Goal: Task Accomplishment & Management: Complete application form

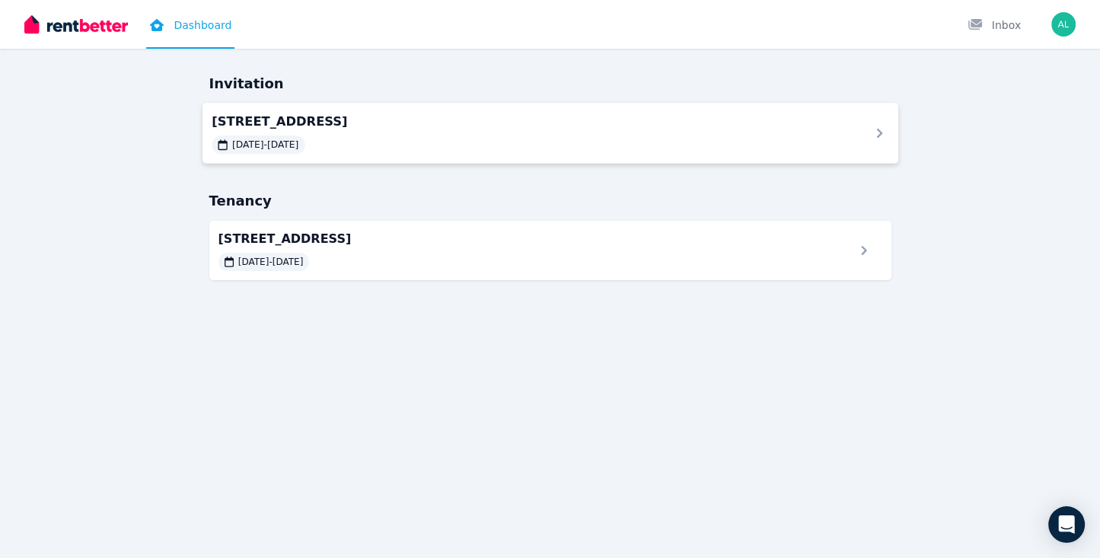
click at [429, 143] on div "[DATE] - [DATE]" at bounding box center [531, 144] width 639 height 18
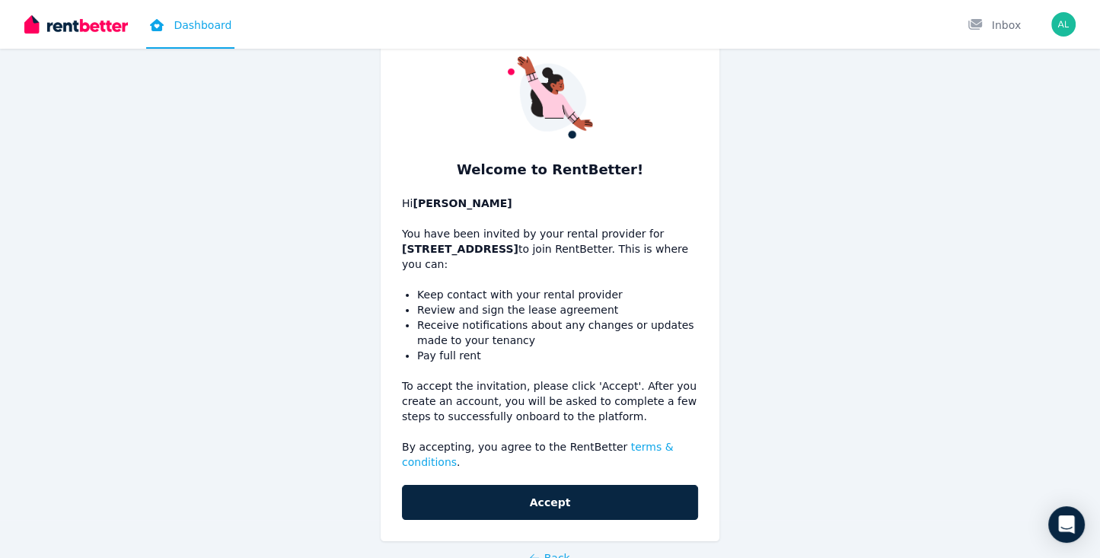
scroll to position [81, 0]
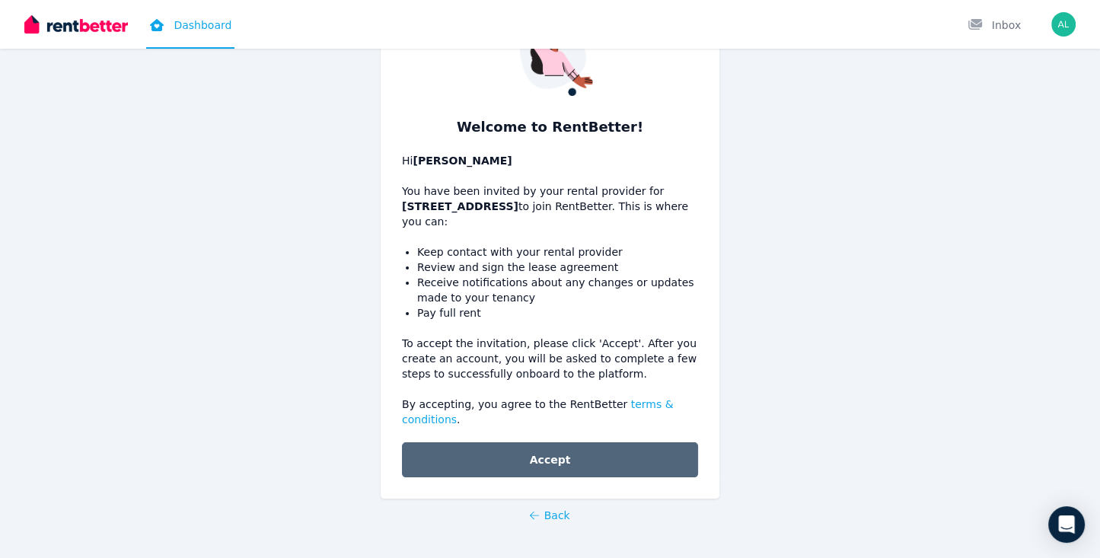
click at [551, 455] on button "Accept" at bounding box center [550, 459] width 296 height 35
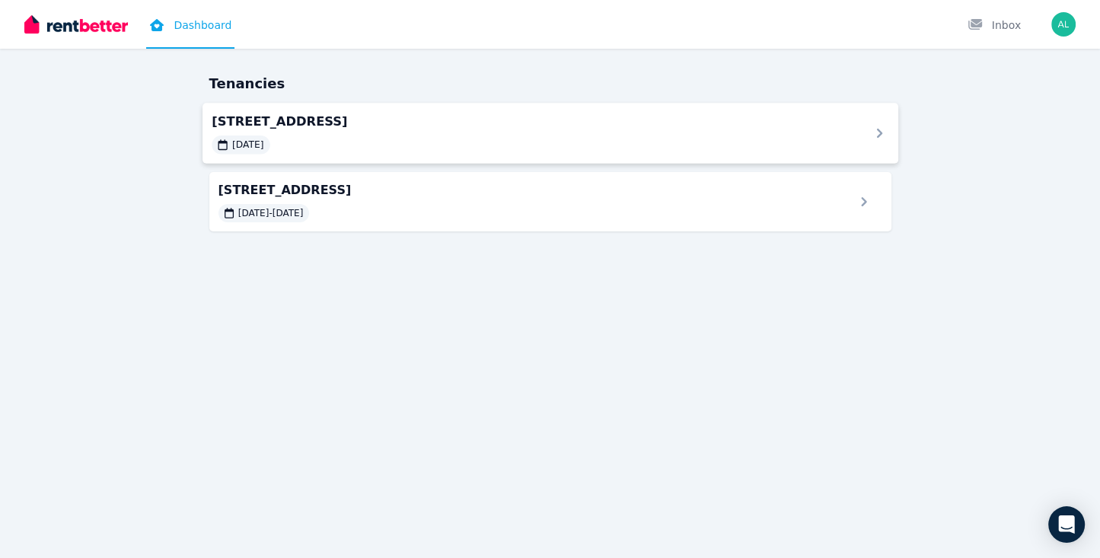
click at [447, 143] on div "[DATE]" at bounding box center [531, 144] width 639 height 18
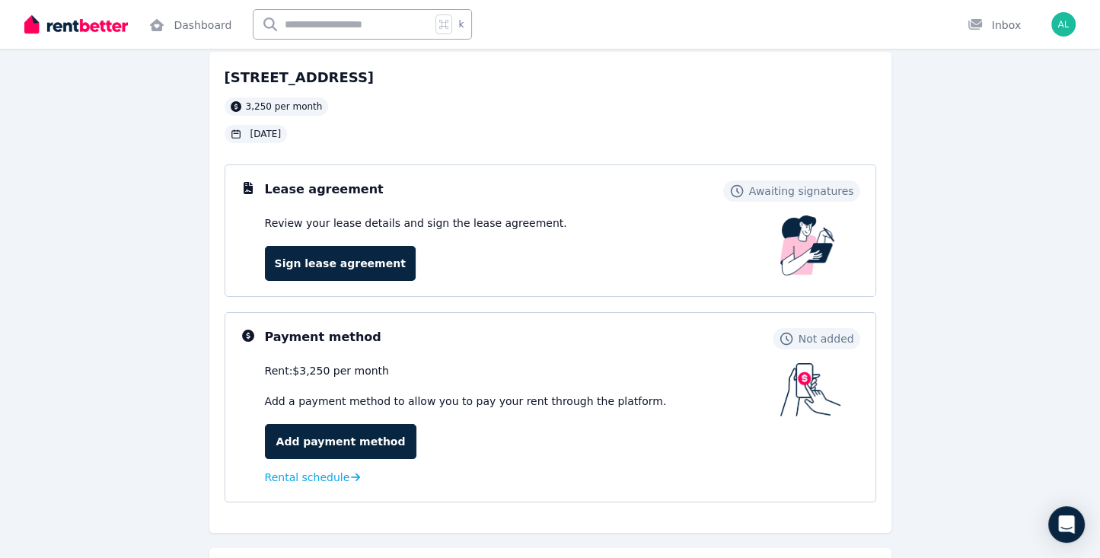
scroll to position [84, 0]
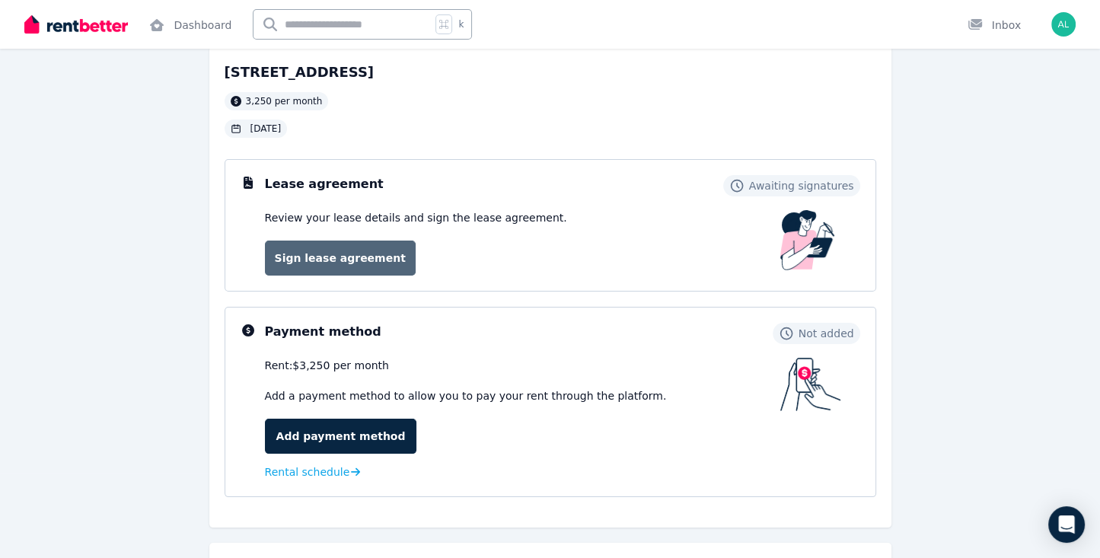
click at [361, 259] on link "Sign lease agreement" at bounding box center [340, 257] width 151 height 35
